Goal: Task Accomplishment & Management: Use online tool/utility

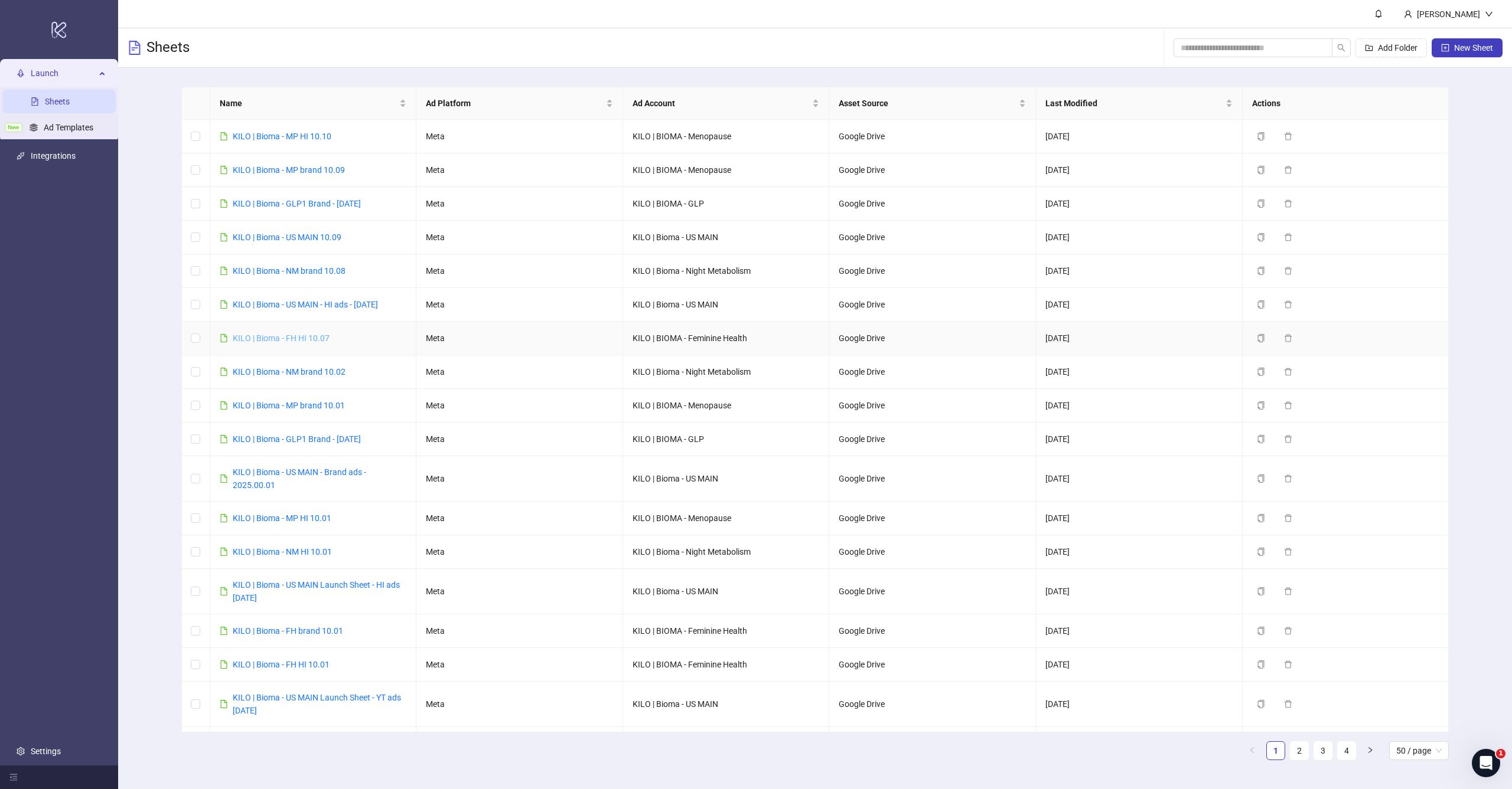
click at [319, 339] on link "KILO | Bioma - FH HI 10.07" at bounding box center [281, 338] width 97 height 10
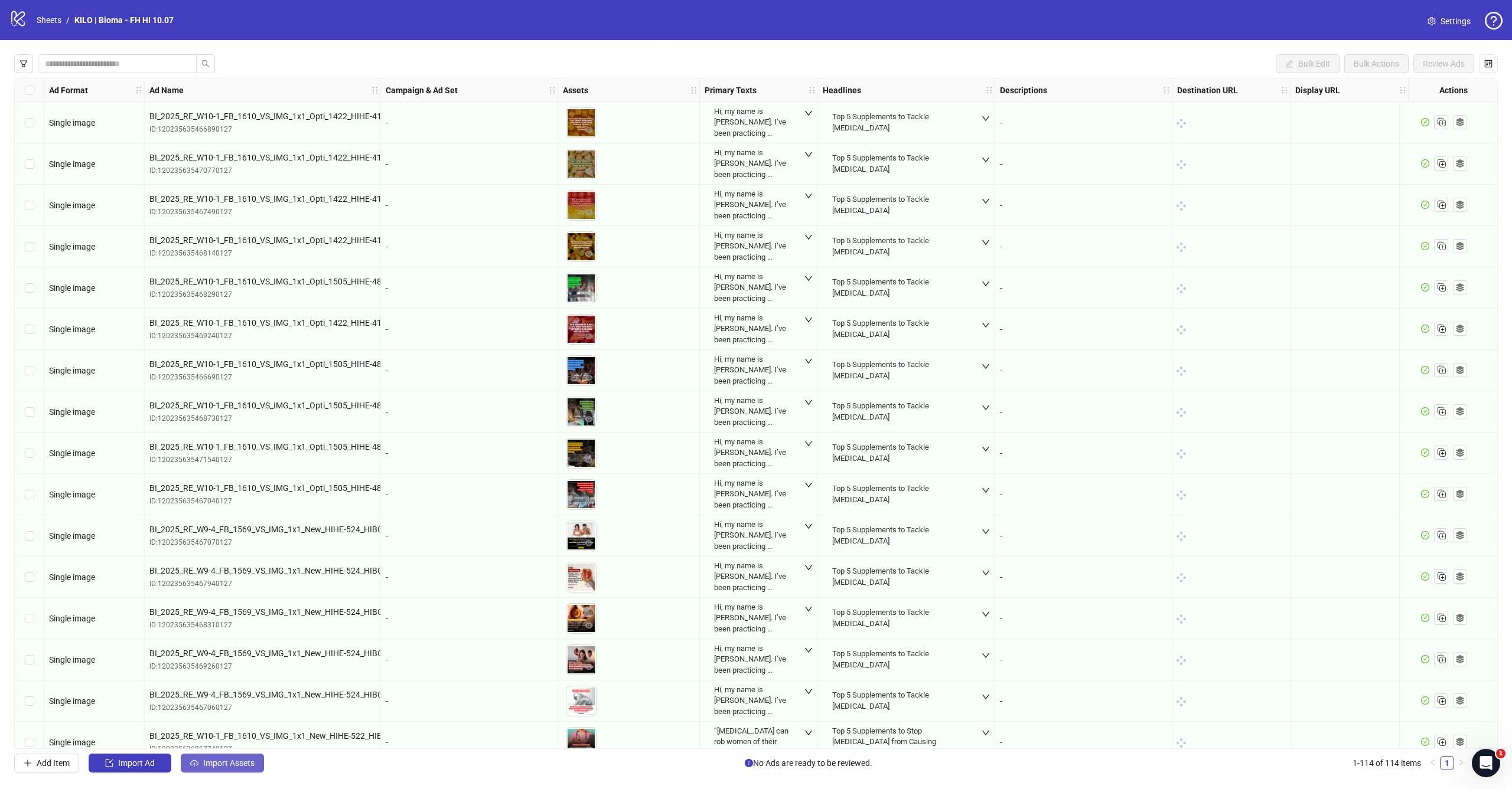
click at [211, 762] on span "Import Assets" at bounding box center [229, 763] width 52 height 10
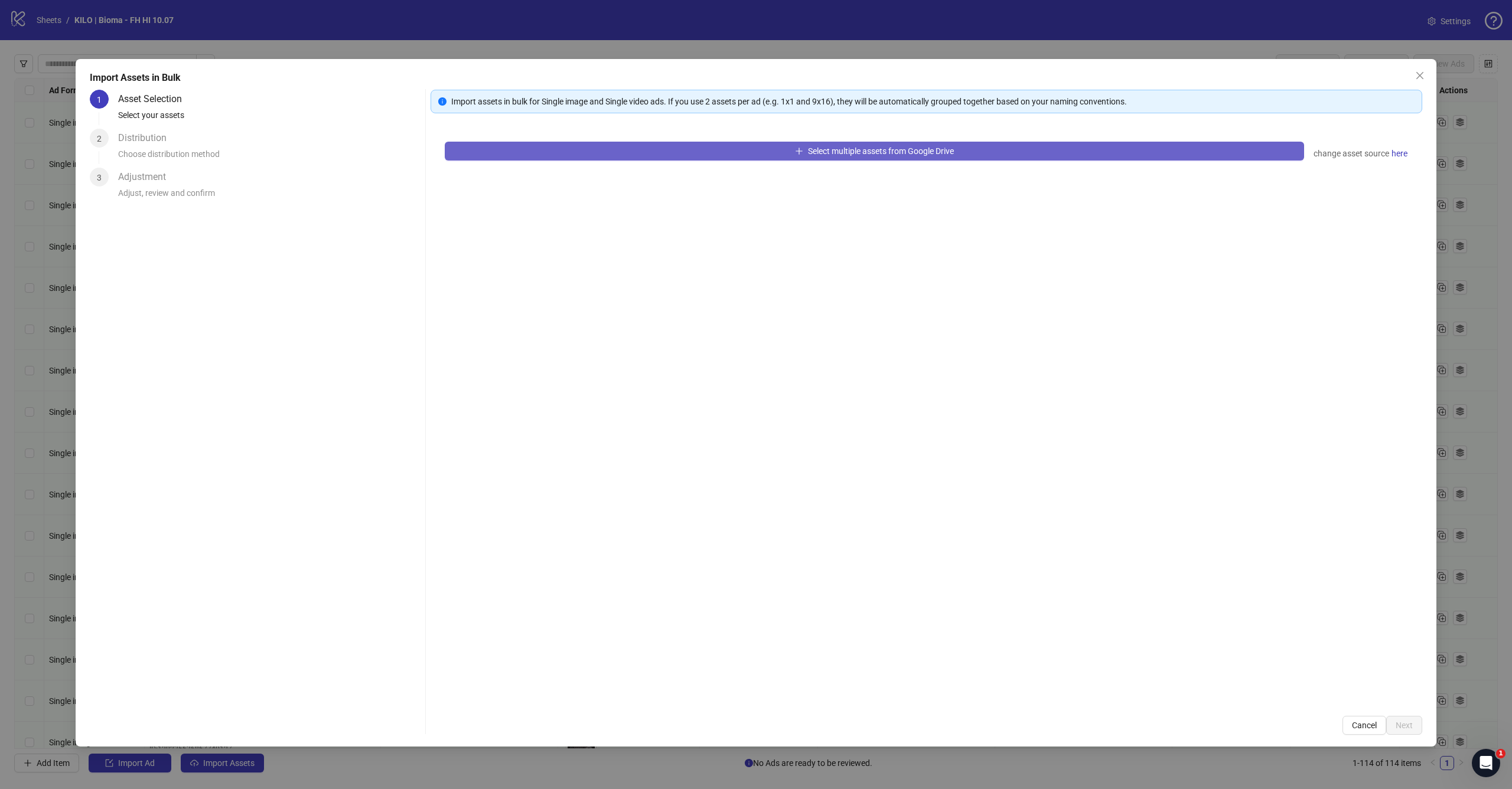
click at [814, 155] on span "Select multiple assets from Google Drive" at bounding box center [880, 151] width 146 height 10
click at [948, 154] on span "Select multiple assets from Google Drive" at bounding box center [880, 151] width 146 height 10
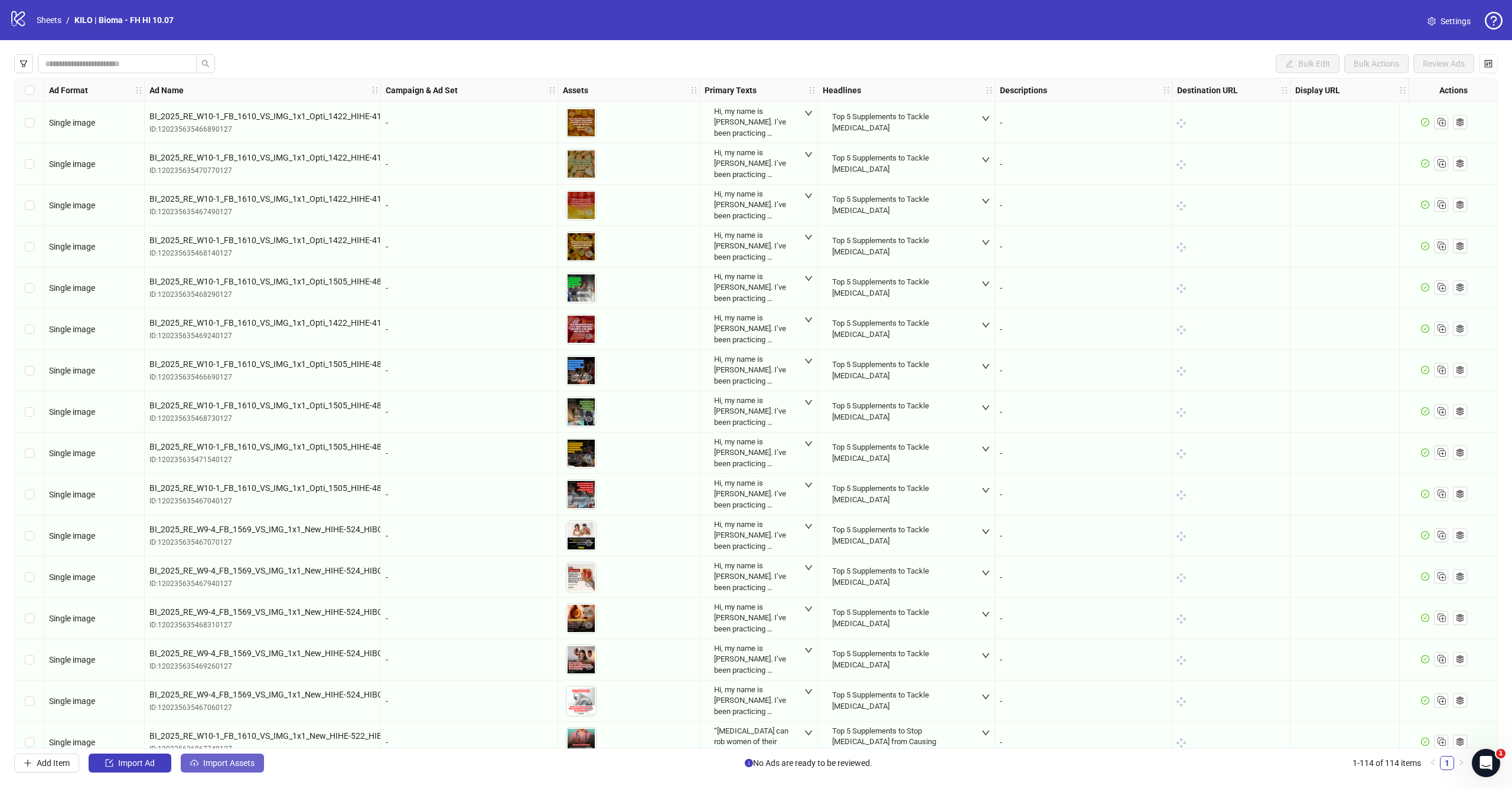
click at [242, 765] on span "Import Assets" at bounding box center [229, 763] width 52 height 10
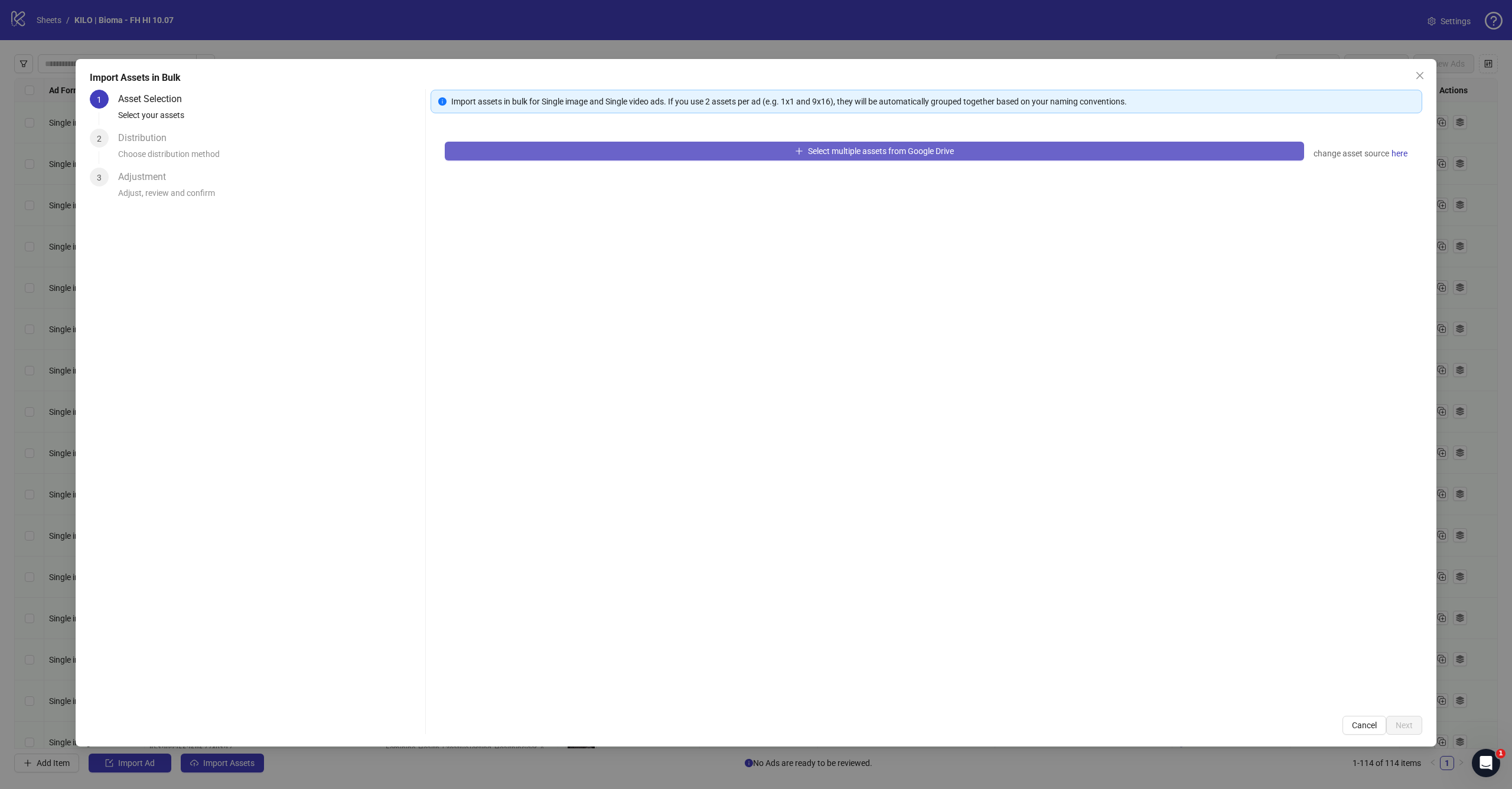
click at [753, 151] on button "Select multiple assets from Google Drive" at bounding box center [874, 151] width 859 height 19
click at [744, 115] on div "Import assets in bulk for Single image and Single video ads. If you use 2 asset…" at bounding box center [927, 411] width 992 height 645
click at [744, 149] on button "Select multiple assets from Google Drive" at bounding box center [874, 151] width 859 height 19
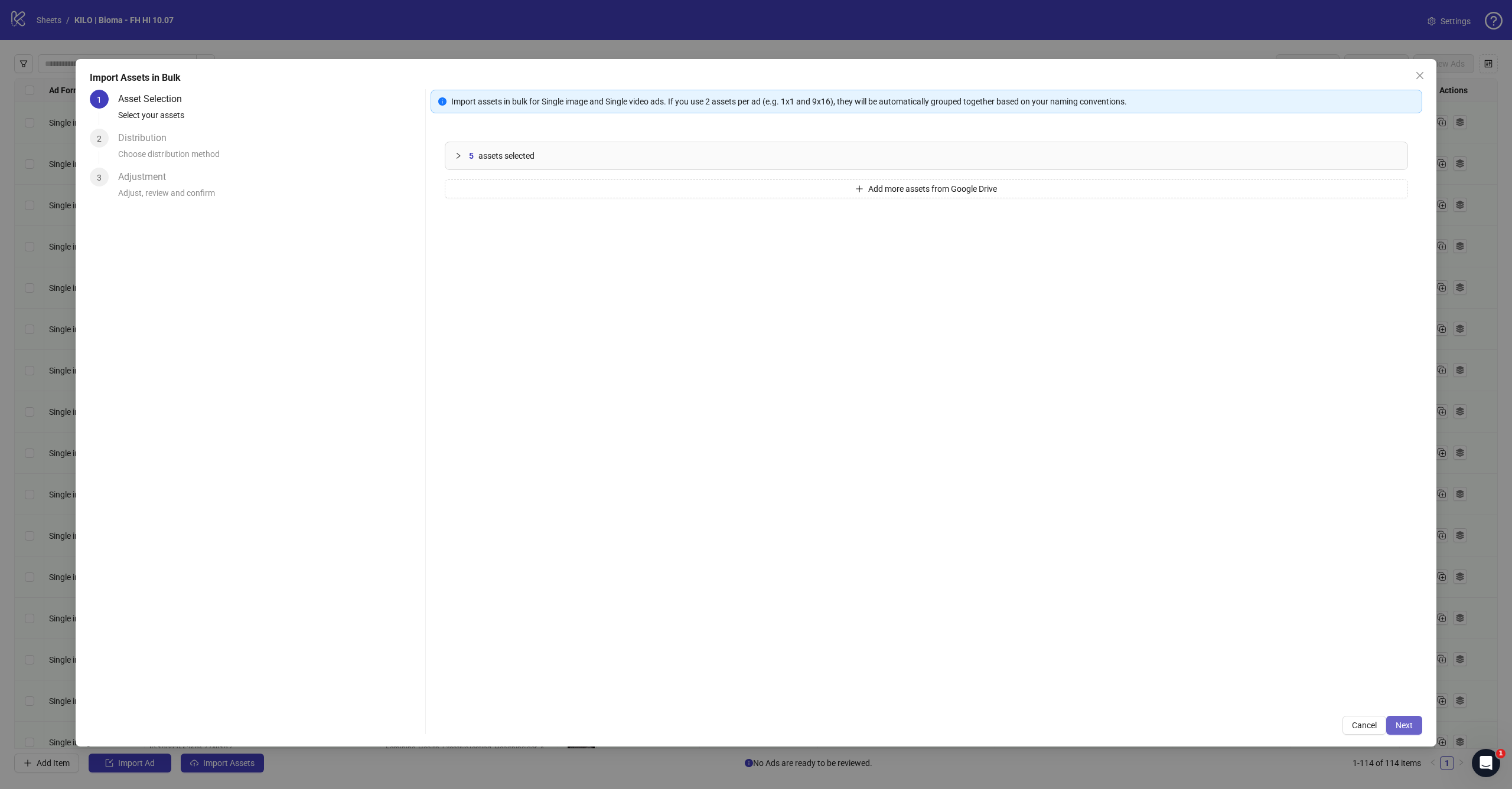
click at [1402, 731] on button "Next" at bounding box center [1404, 725] width 36 height 19
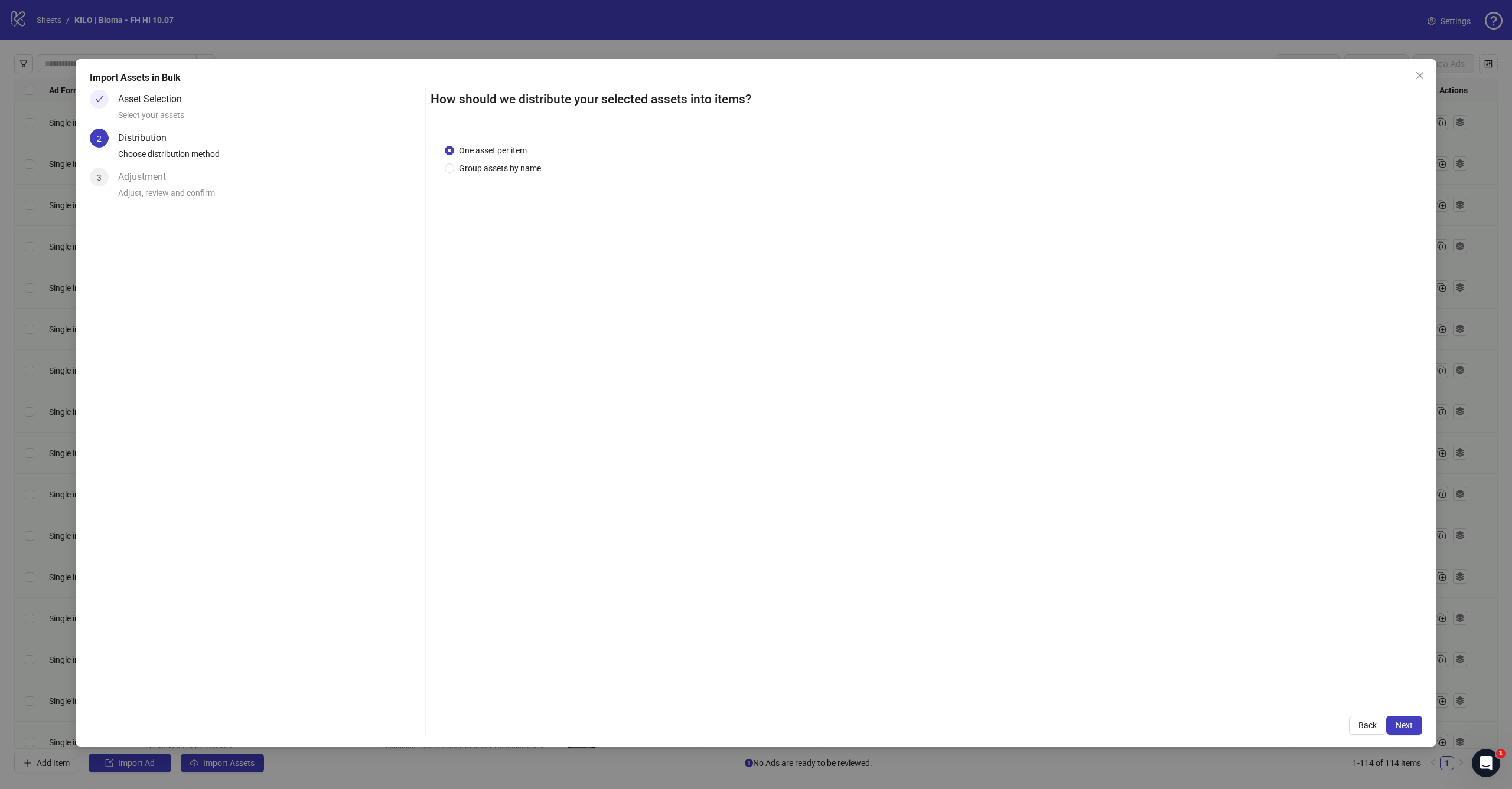
click at [1402, 731] on span "Next" at bounding box center [1403, 725] width 17 height 10
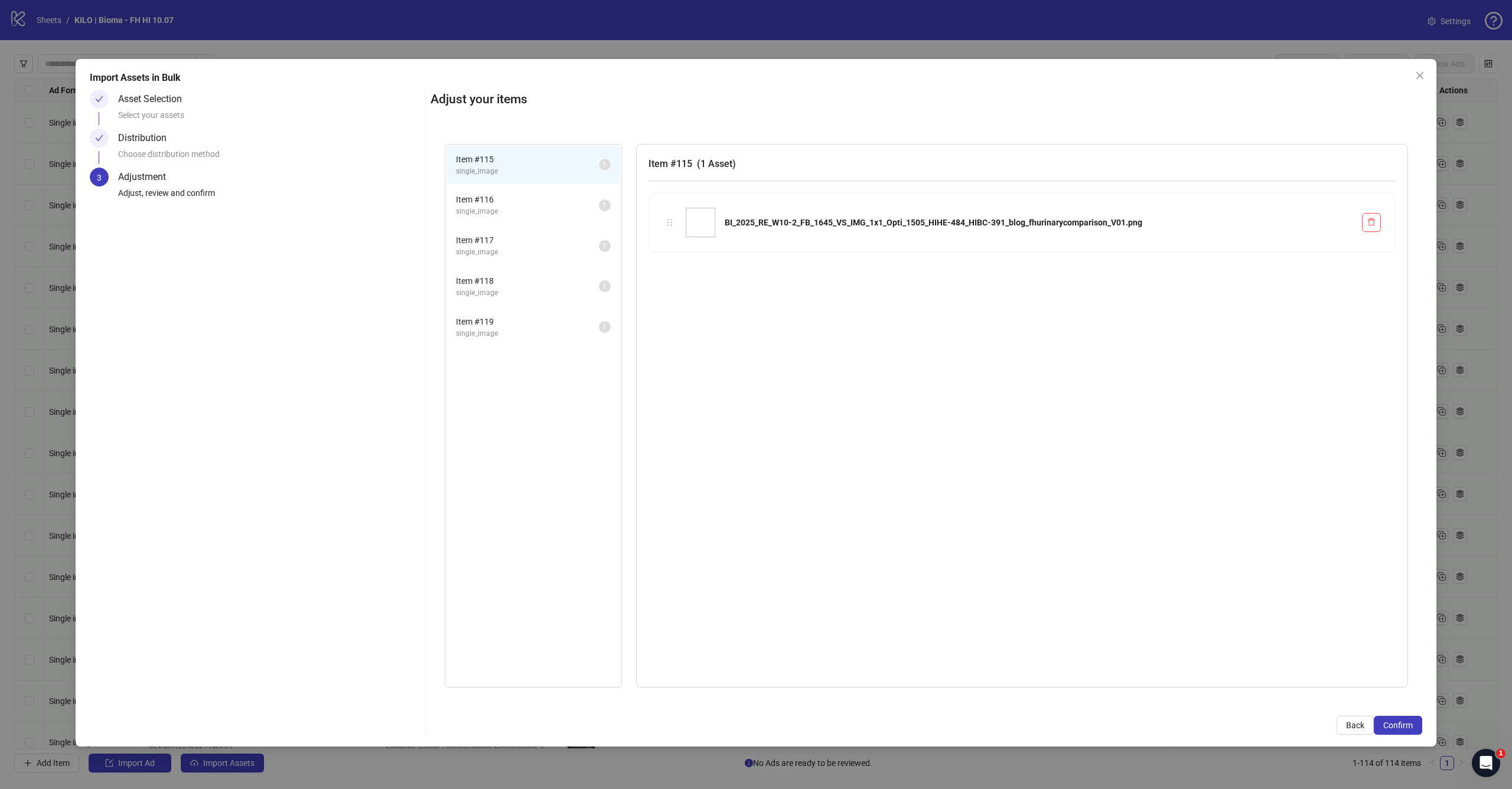
click at [1402, 731] on span "Confirm" at bounding box center [1398, 725] width 30 height 10
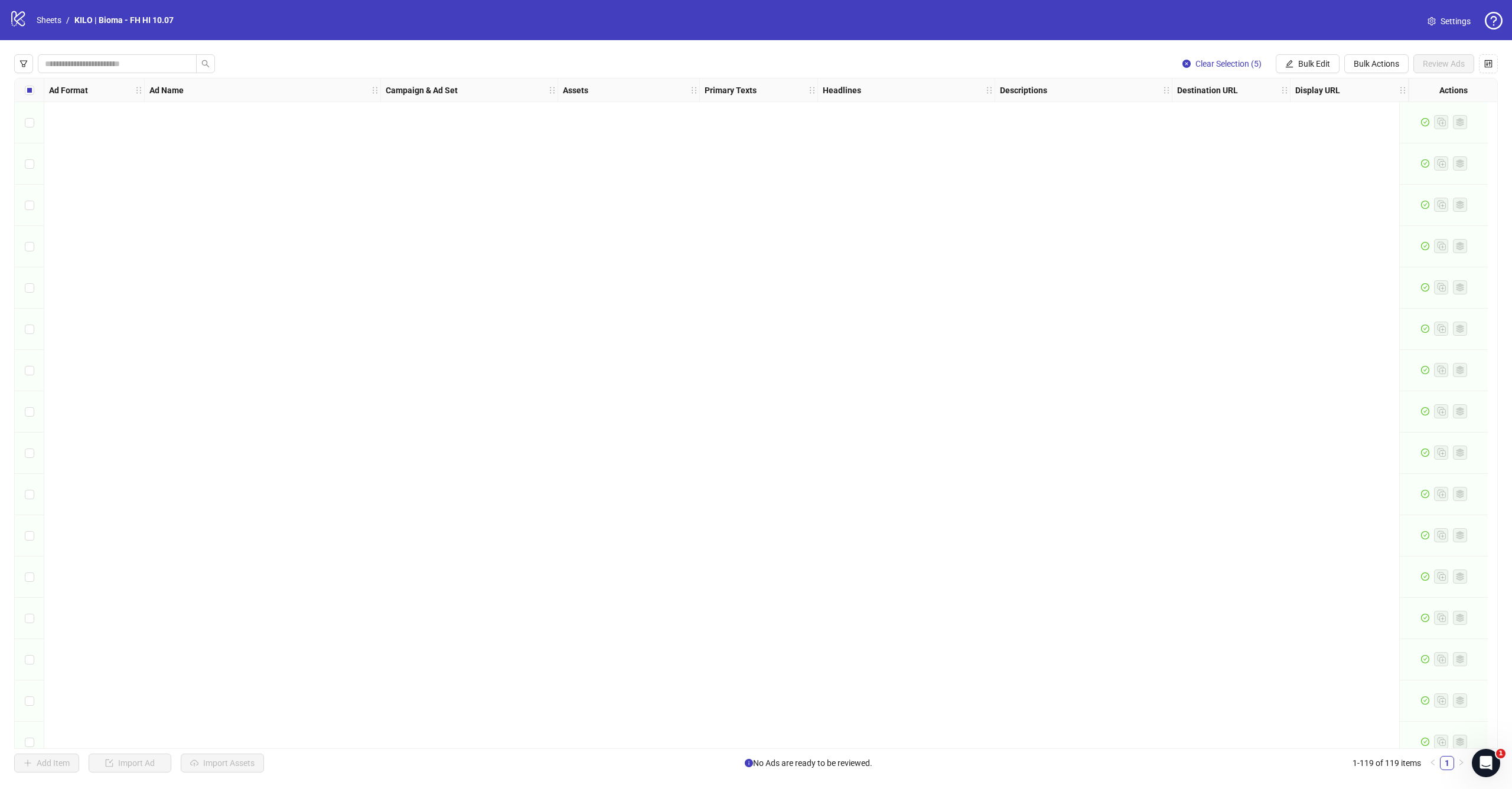
scroll to position [4276, 0]
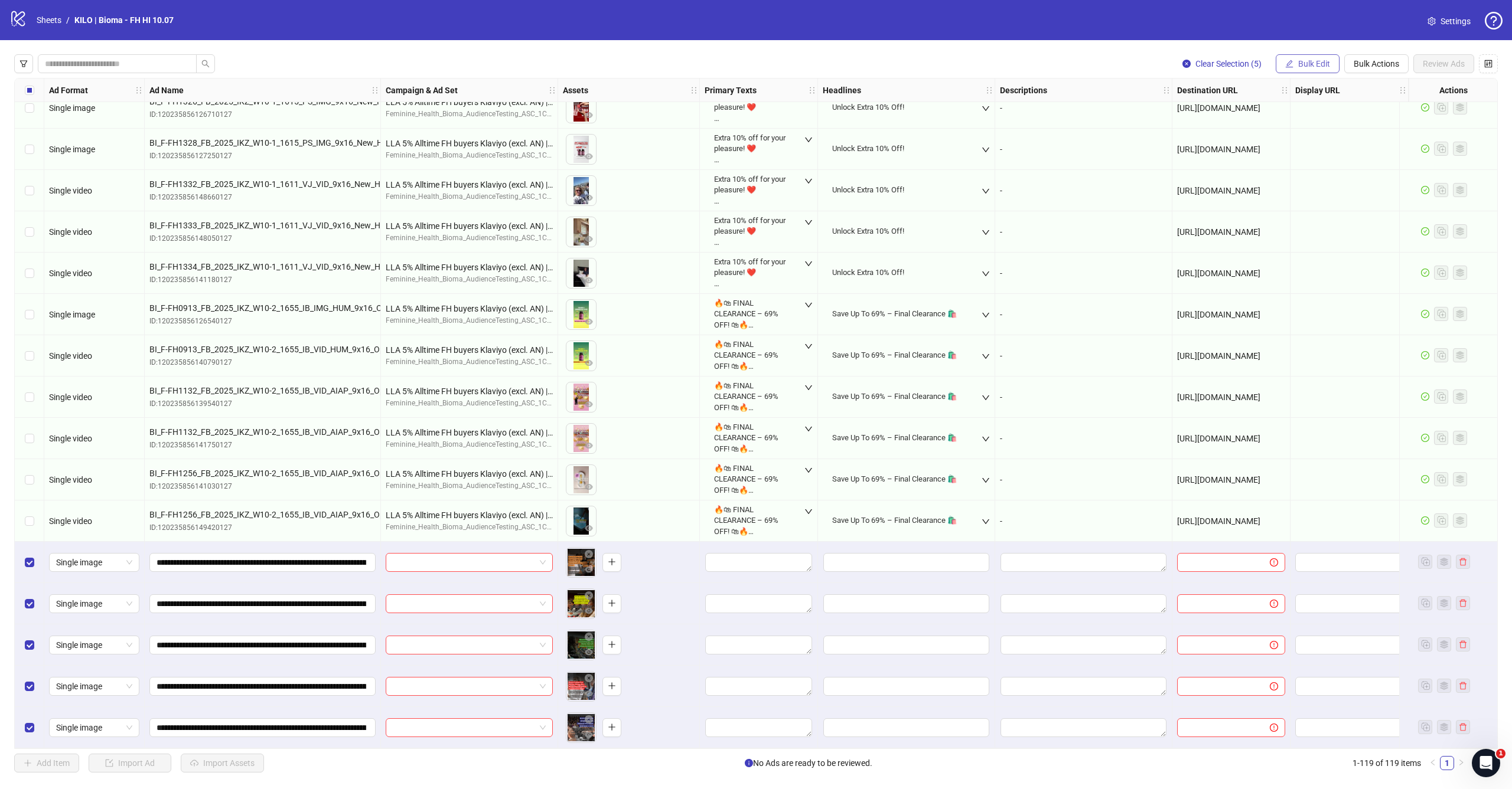
click at [1291, 70] on button "Bulk Edit" at bounding box center [1307, 64] width 64 height 19
click at [1288, 122] on span "Campaign & Ad Set" at bounding box center [1318, 126] width 70 height 13
click at [1257, 110] on input "search" at bounding box center [1269, 115] width 211 height 18
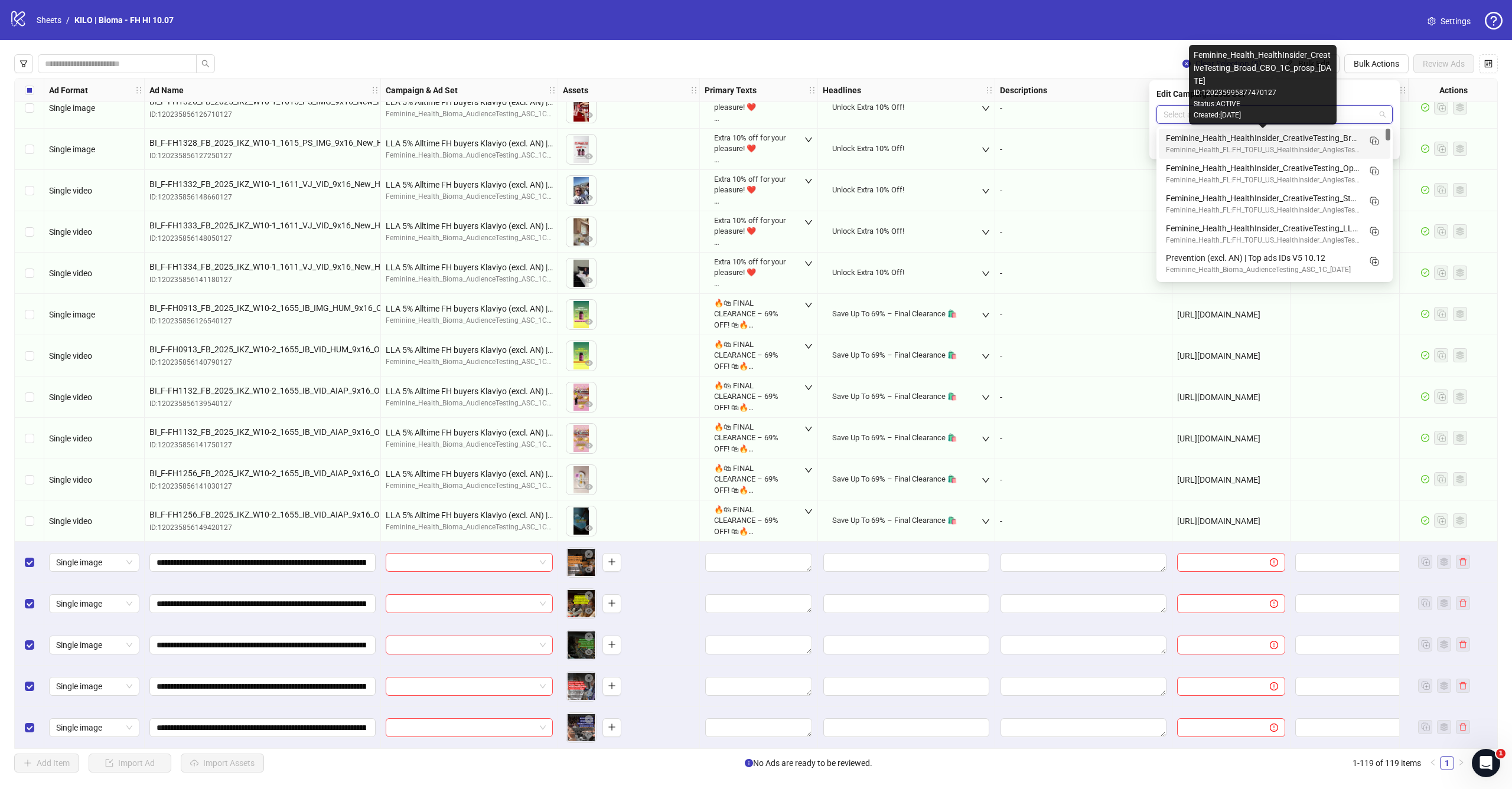
click at [1242, 143] on div "Feminine_Health_HealthInsider_CreativeTesting_Broad_CBO_1C_prosp_2025.10.13" at bounding box center [1263, 138] width 194 height 13
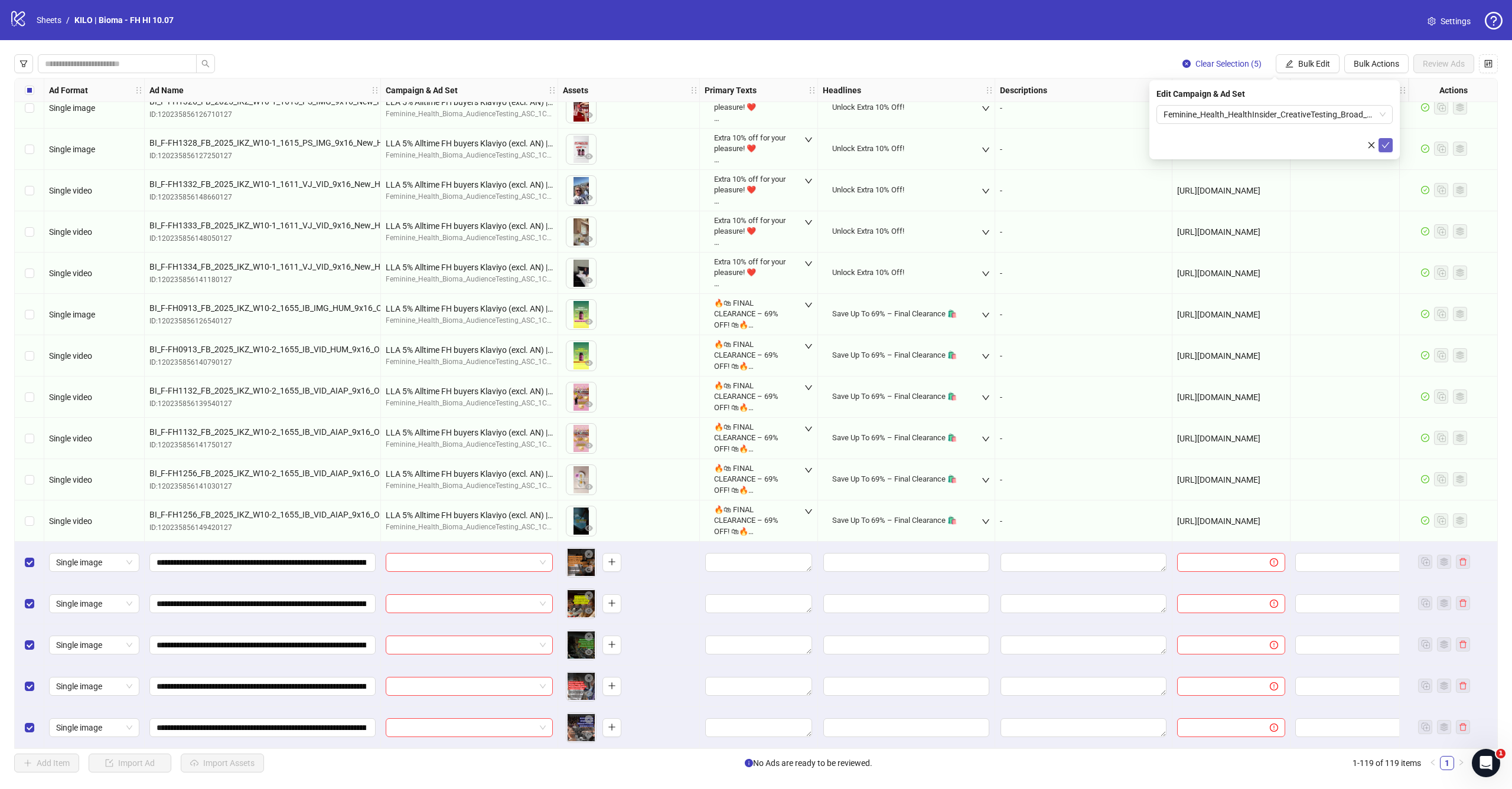
click at [1384, 143] on icon "check" at bounding box center [1385, 145] width 8 height 8
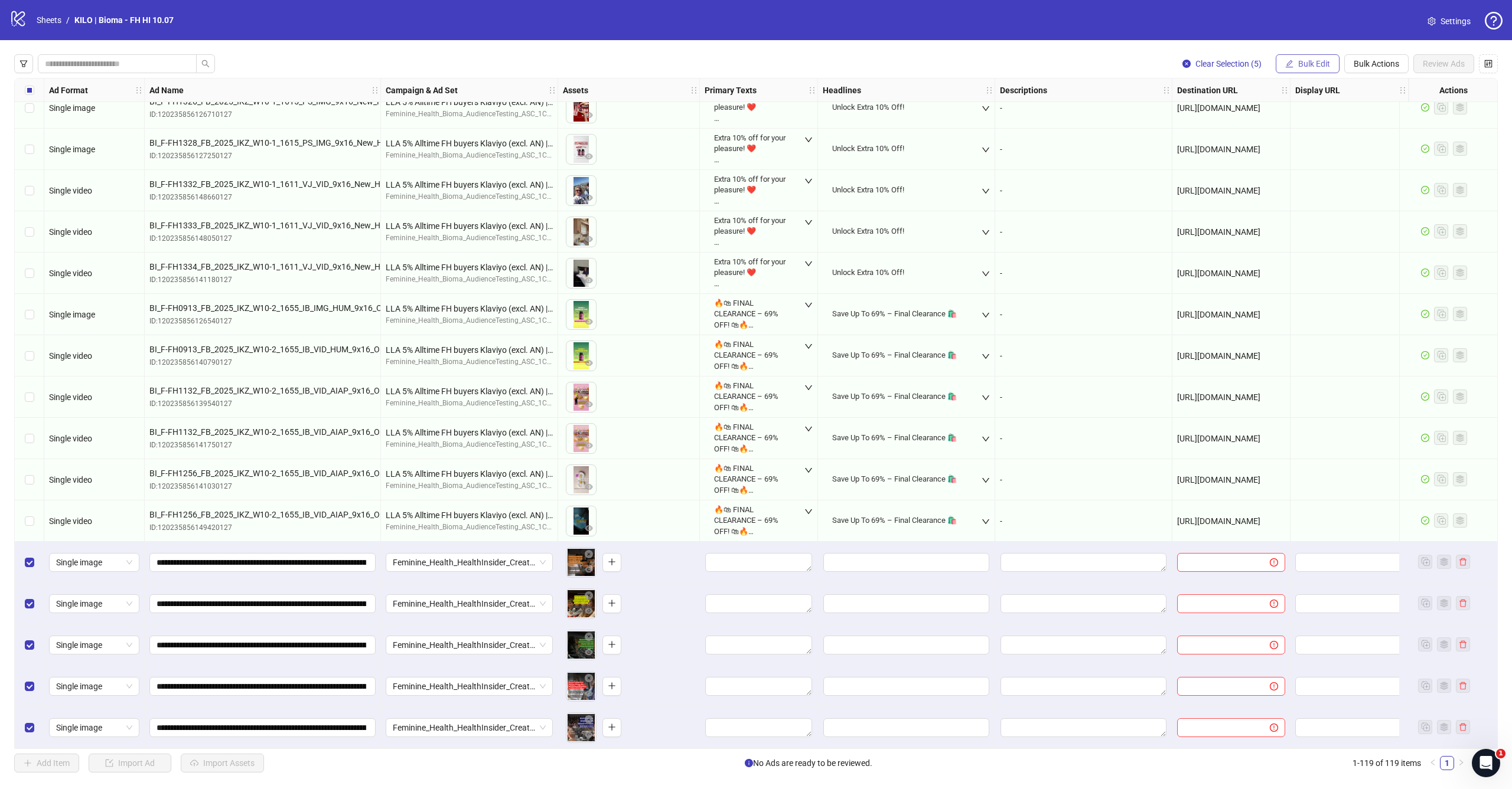
click at [1321, 68] on span "Bulk Edit" at bounding box center [1314, 64] width 32 height 10
click at [1303, 144] on span "Primary Texts" at bounding box center [1318, 144] width 70 height 13
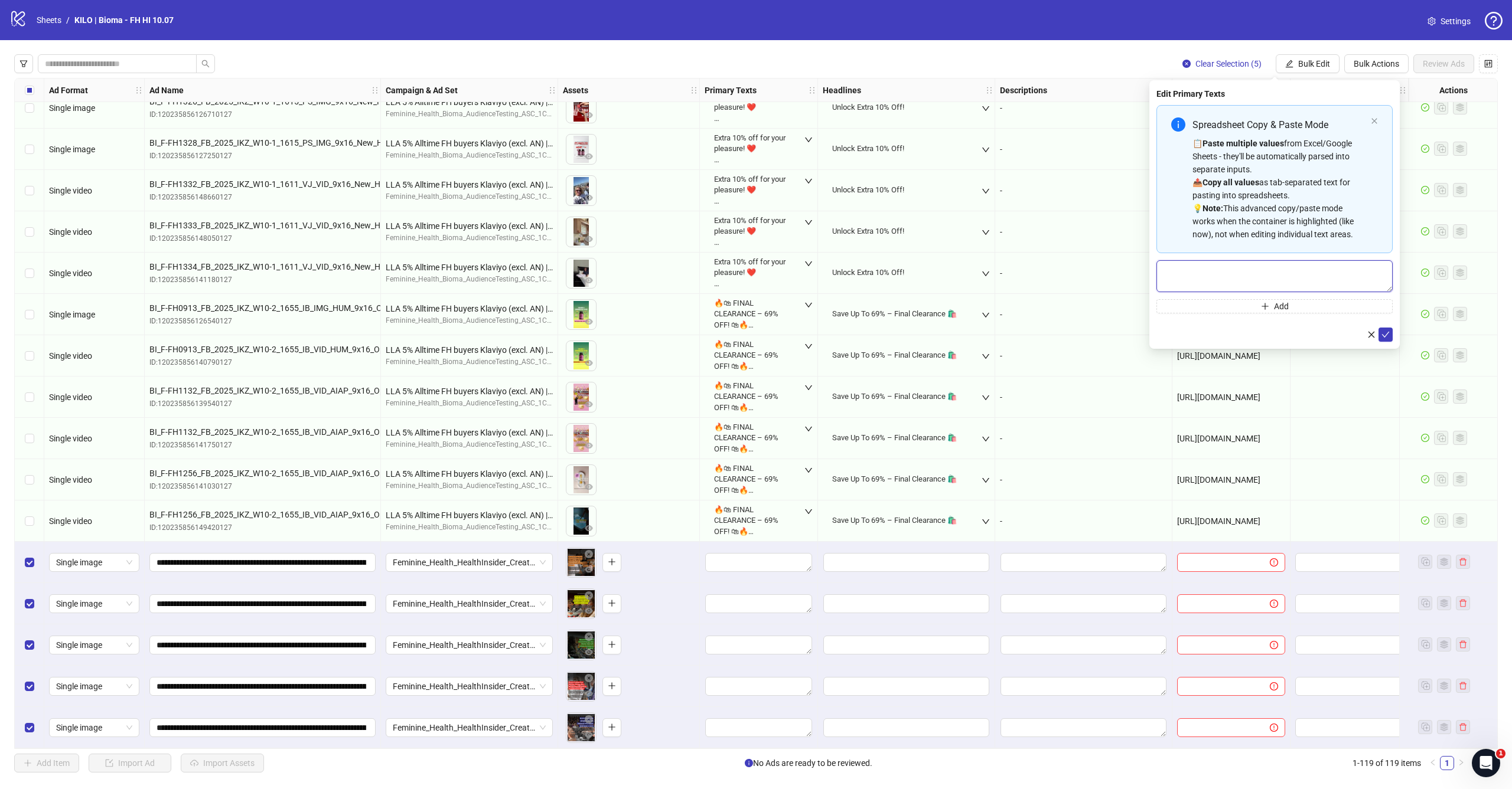
click at [1275, 271] on textarea "Multi-text input container - paste or copy values" at bounding box center [1275, 276] width 236 height 32
paste textarea "**********"
type textarea "**********"
click at [1387, 337] on icon "check" at bounding box center [1385, 335] width 8 height 8
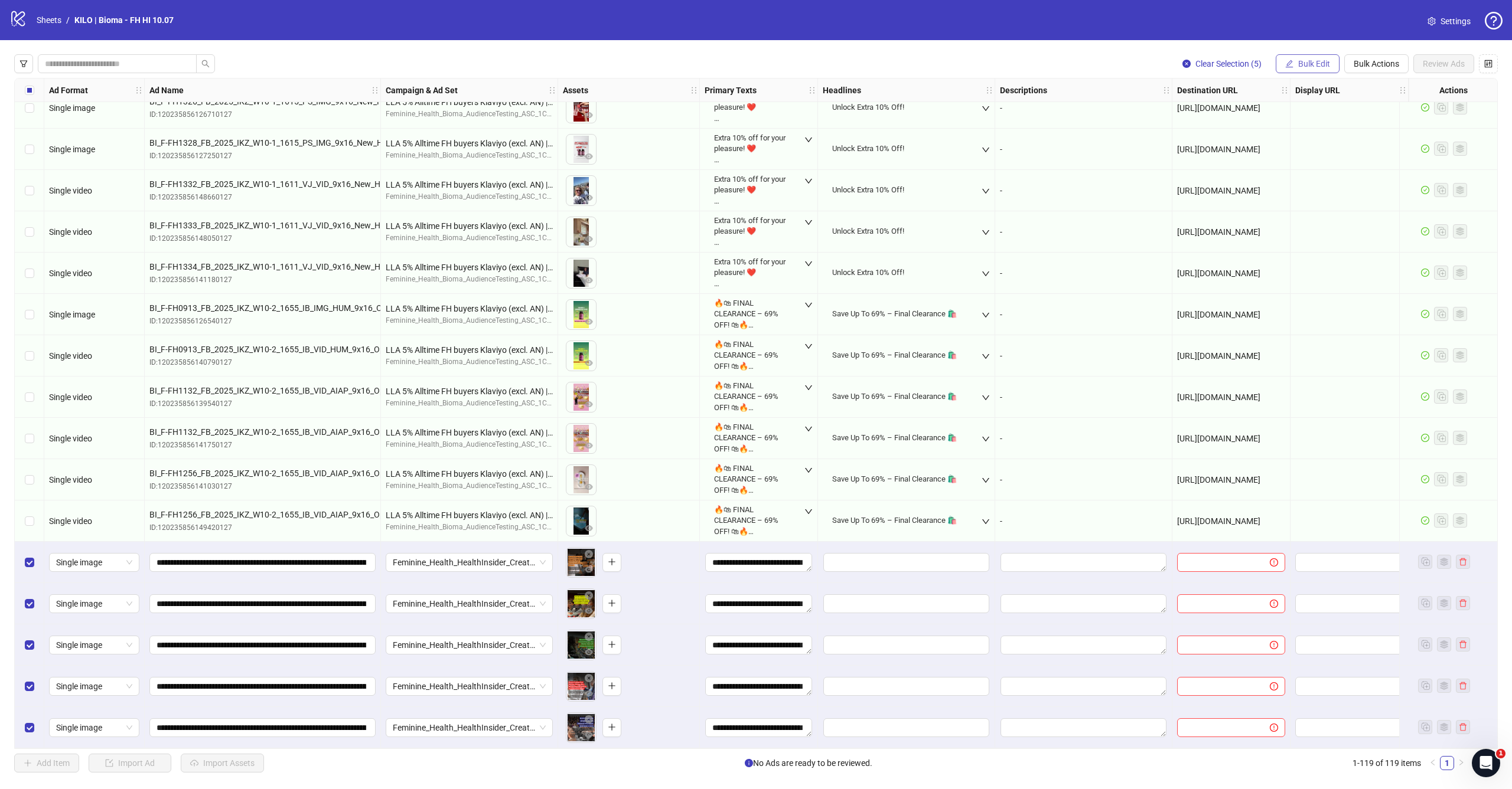
click at [1322, 66] on span "Bulk Edit" at bounding box center [1314, 64] width 32 height 10
click at [1312, 168] on span "Headlines" at bounding box center [1318, 163] width 70 height 13
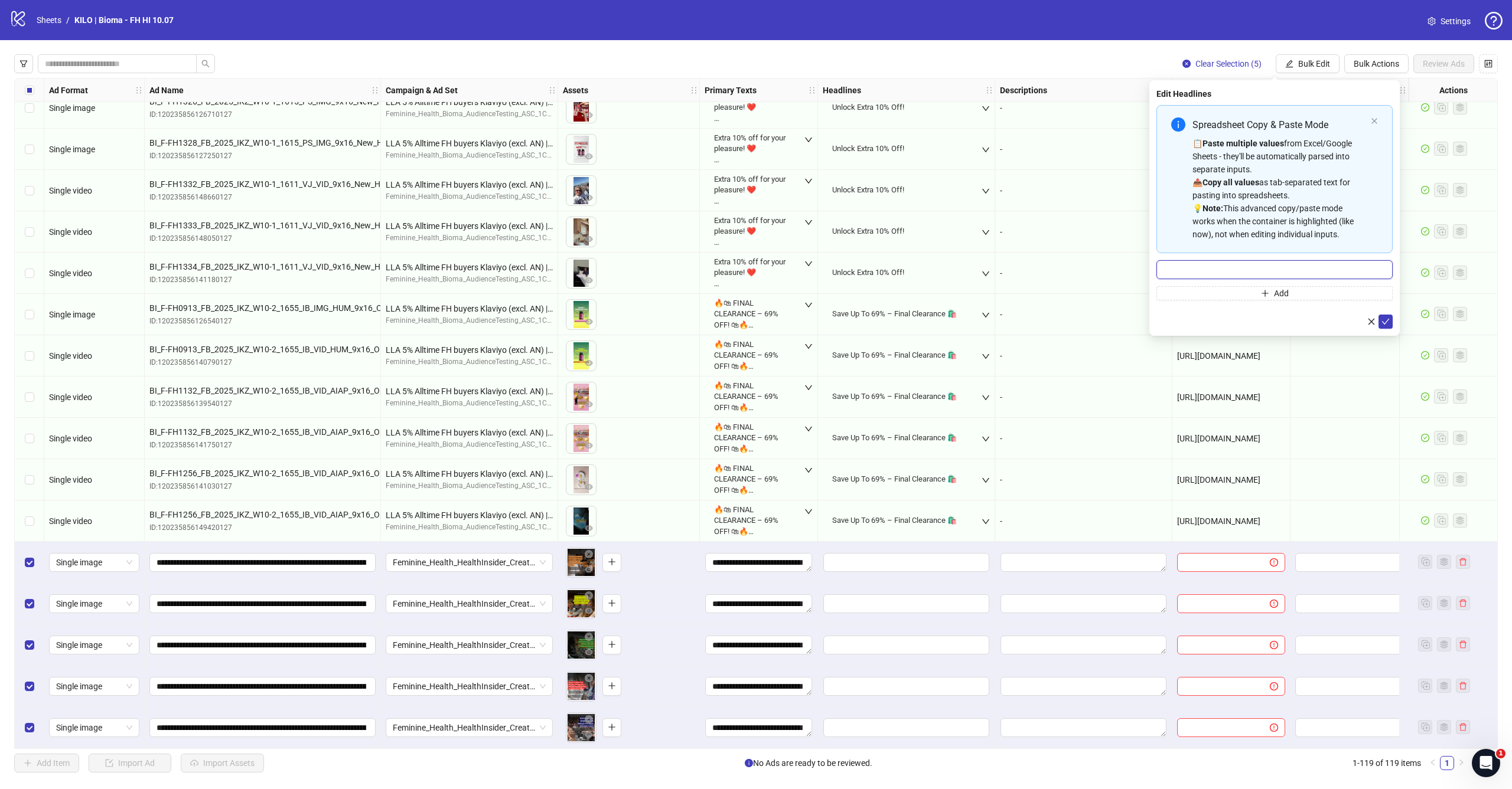
click at [1270, 277] on input "Multi-input container - paste or copy values" at bounding box center [1275, 270] width 236 height 19
paste input "**********"
type input "**********"
click at [1384, 321] on icon "check" at bounding box center [1385, 321] width 8 height 8
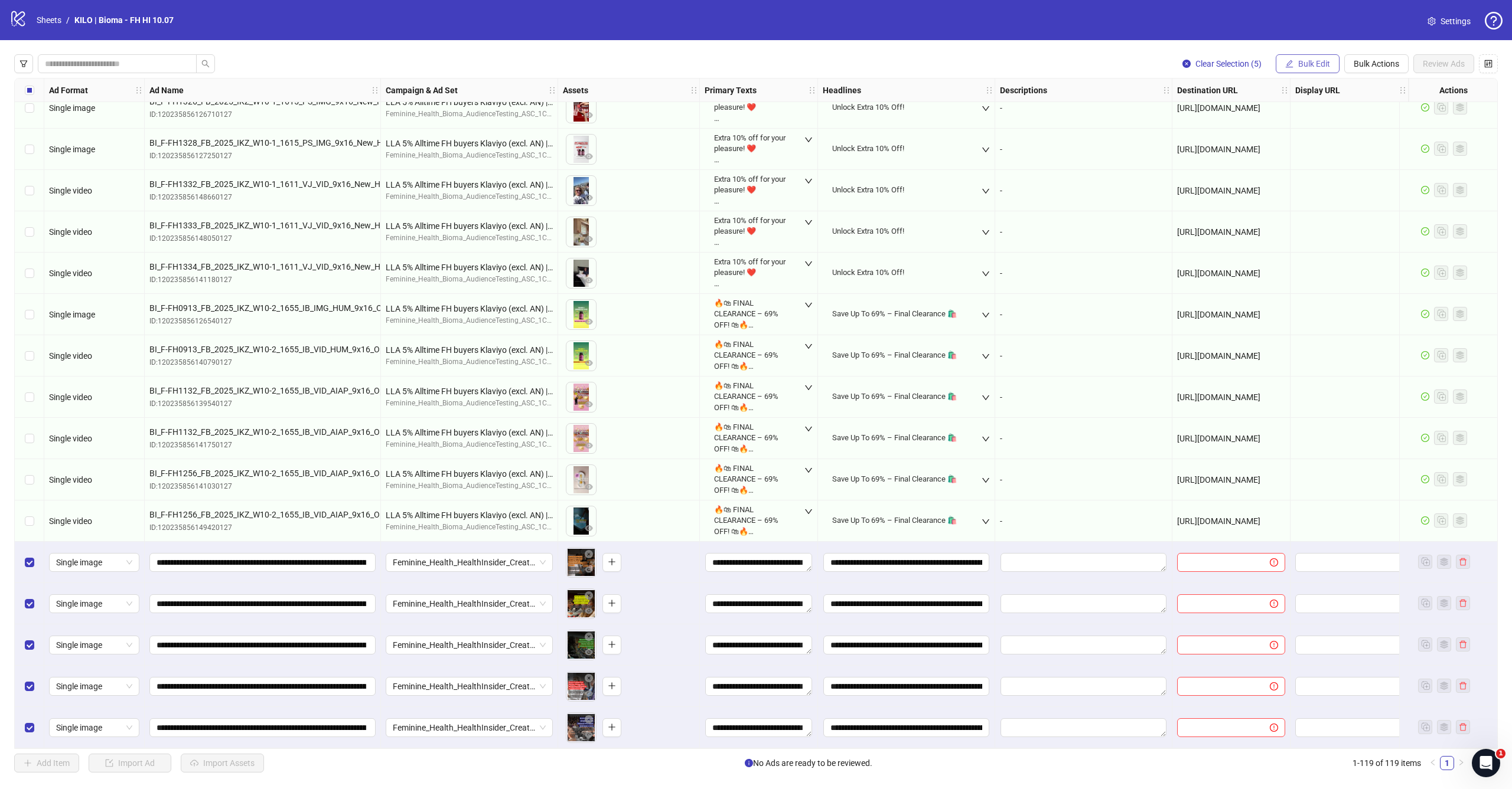
click at [1289, 65] on icon "edit" at bounding box center [1289, 64] width 8 height 8
click at [1298, 203] on span "Destination URL" at bounding box center [1318, 201] width 70 height 13
click at [1272, 116] on input "text" at bounding box center [1270, 115] width 213 height 13
paste input "**********"
type input "**********"
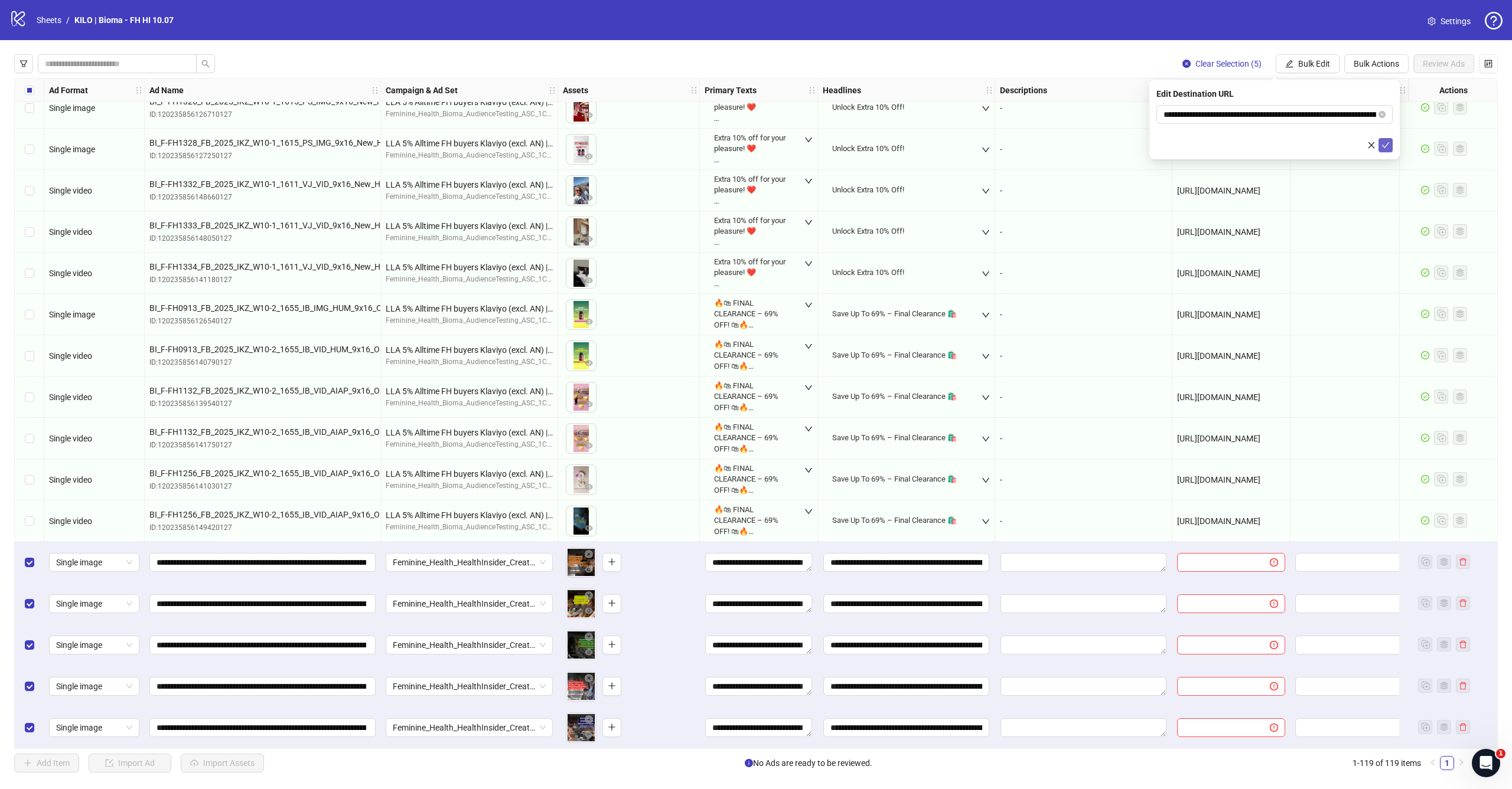
click at [1379, 146] on button "submit" at bounding box center [1385, 145] width 14 height 14
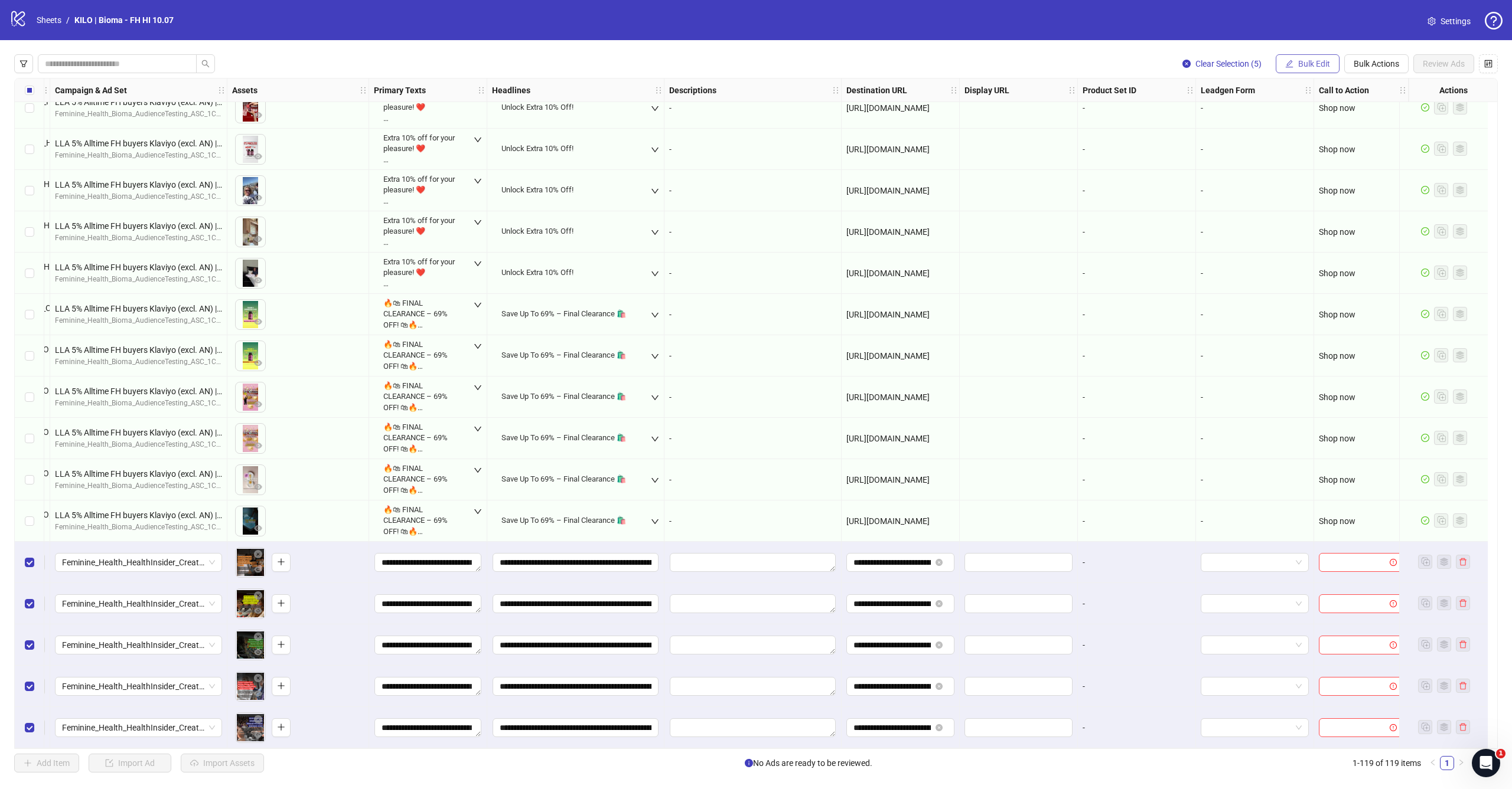
scroll to position [4276, 340]
click at [1316, 66] on span "Bulk Edit" at bounding box center [1314, 64] width 32 height 10
click at [1301, 260] on span "Call to Action" at bounding box center [1318, 258] width 70 height 13
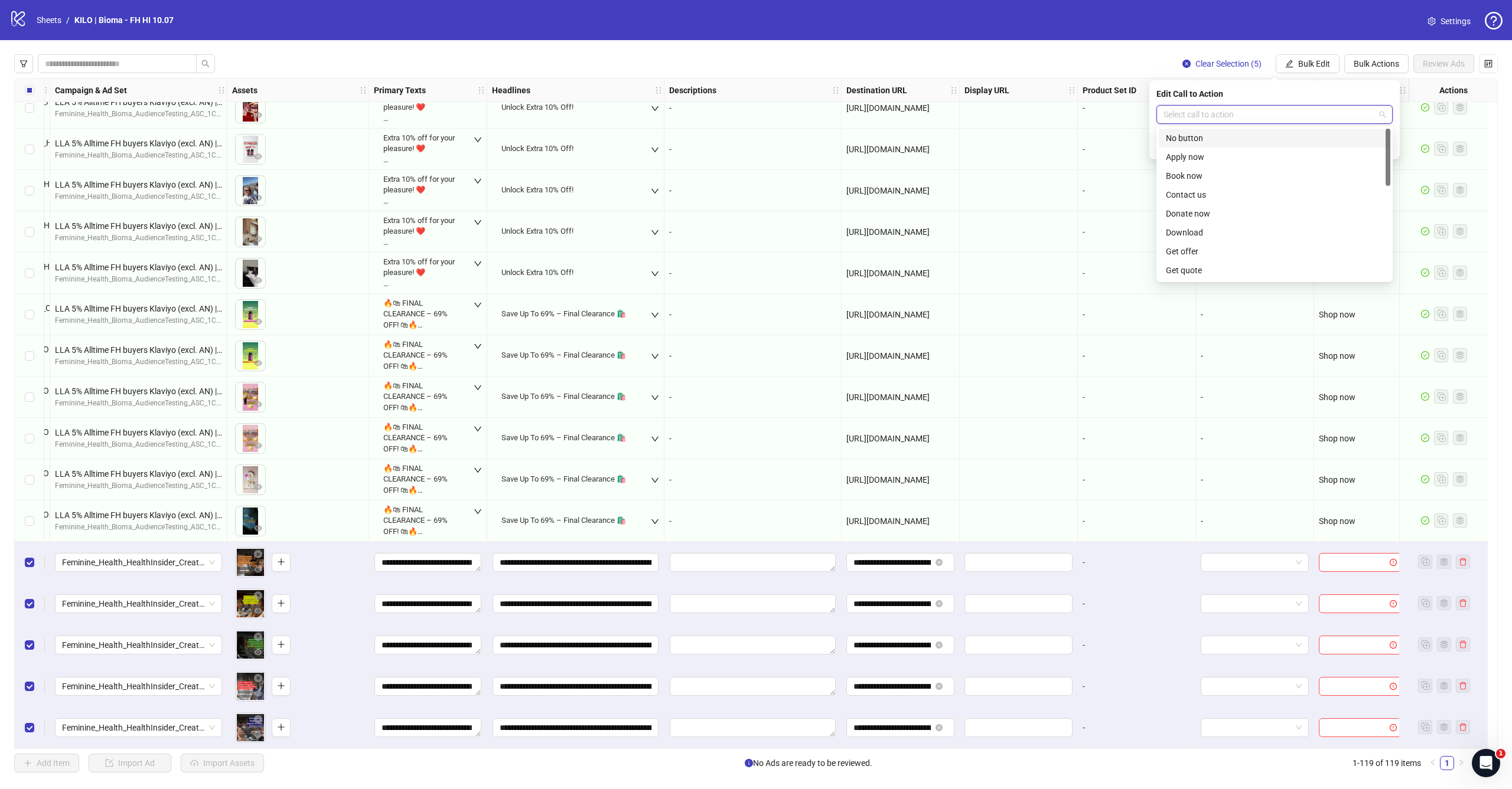
click at [1213, 115] on input "search" at bounding box center [1269, 115] width 211 height 18
click at [1218, 166] on div "Learn more" at bounding box center [1275, 168] width 217 height 13
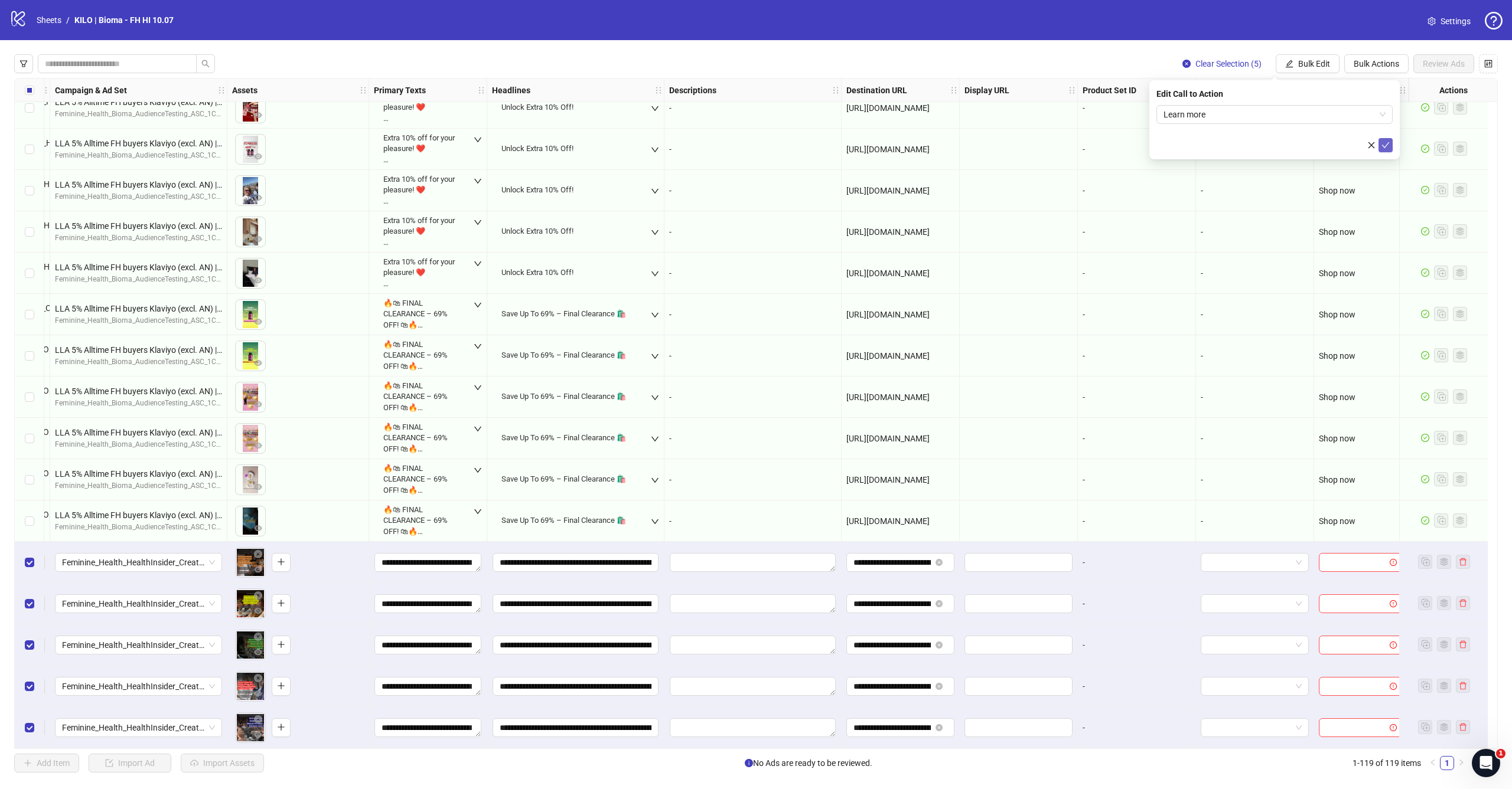
click at [1383, 145] on icon "check" at bounding box center [1386, 146] width 7 height 6
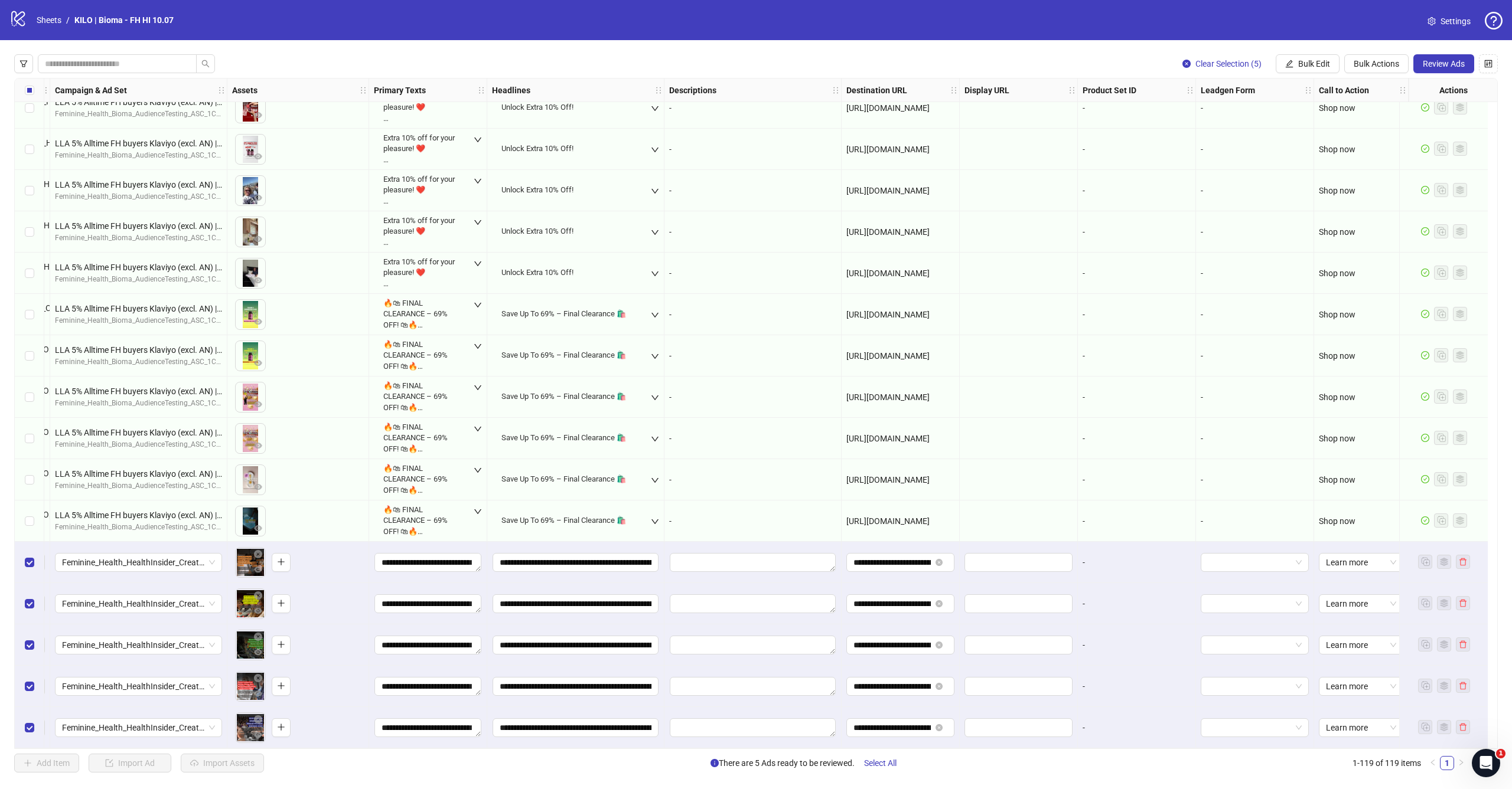
scroll to position [0, 0]
click at [1443, 58] on button "Review Ads" at bounding box center [1443, 64] width 61 height 19
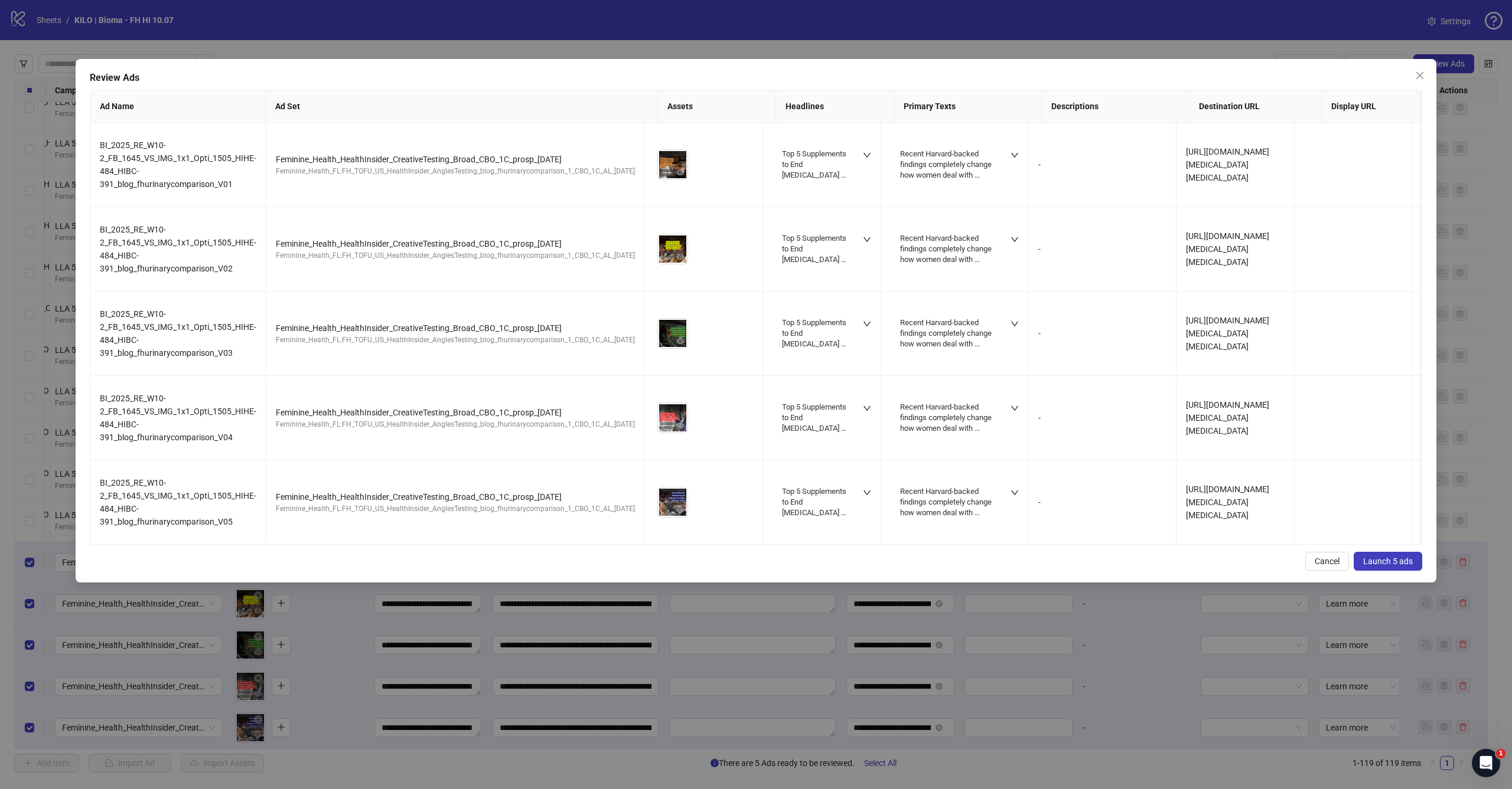
click at [1397, 566] on span "Launch 5 ads" at bounding box center [1387, 561] width 50 height 10
